Goal: Task Accomplishment & Management: Complete application form

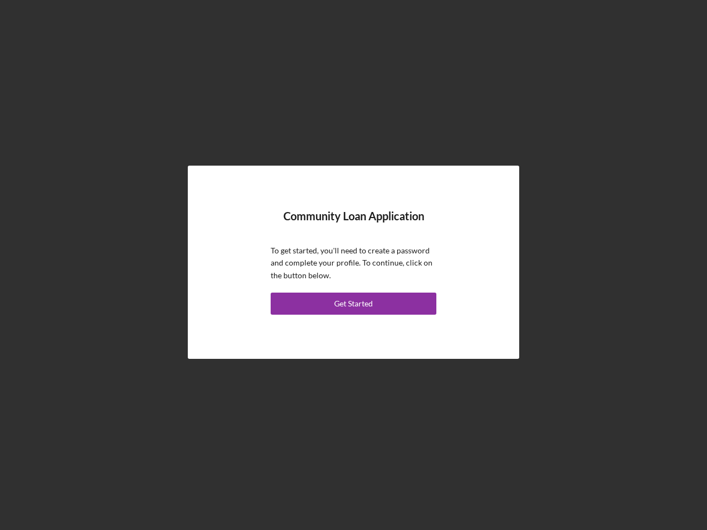
click at [353, 265] on p "To get started, you'll need to create a password and complete your profile. To …" at bounding box center [354, 263] width 166 height 37
click at [353, 304] on div "Get Started" at bounding box center [353, 304] width 39 height 22
